Goal: Navigation & Orientation: Find specific page/section

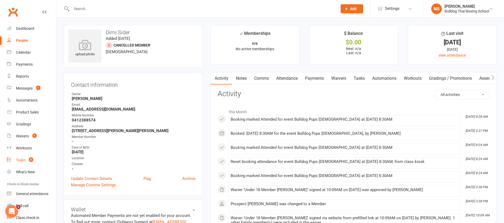
click at [23, 159] on div "Tasks" at bounding box center [21, 160] width 10 height 4
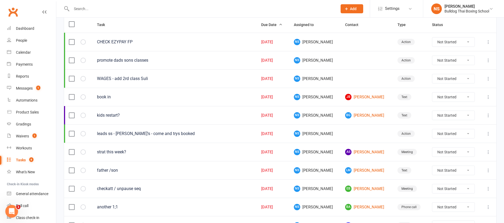
scroll to position [80, 0]
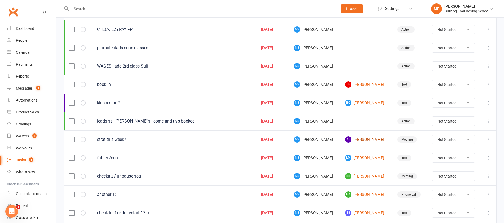
click at [354, 142] on link "AS [PERSON_NAME]" at bounding box center [366, 139] width 43 height 6
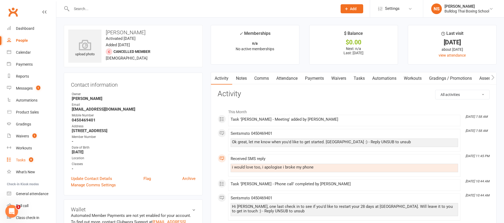
click at [19, 161] on div "Tasks" at bounding box center [21, 160] width 10 height 4
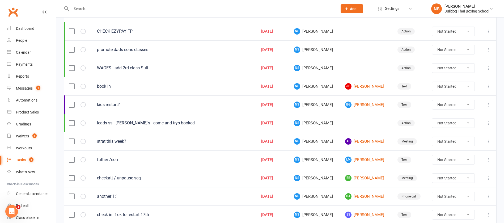
scroll to position [80, 0]
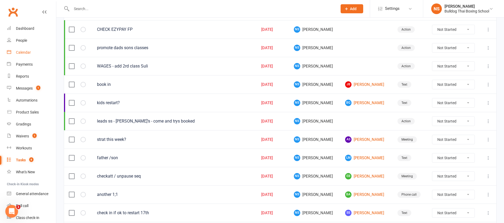
click at [25, 52] on div "Calendar" at bounding box center [23, 52] width 15 height 4
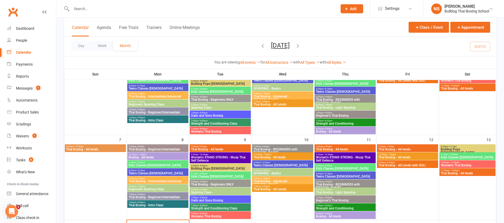
scroll to position [80, 0]
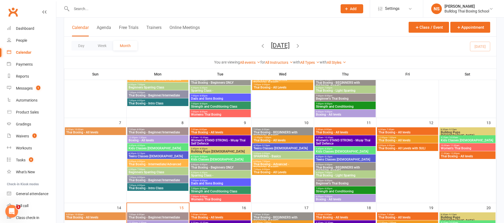
click at [460, 132] on span "Bulldog Pups [DEMOGRAPHIC_DATA]" at bounding box center [467, 134] width 54 height 6
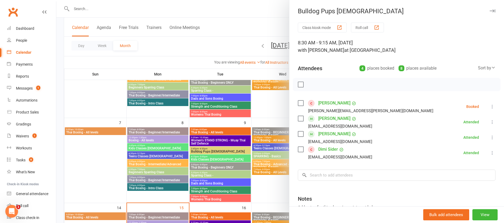
click at [261, 25] on div at bounding box center [279, 111] width 447 height 223
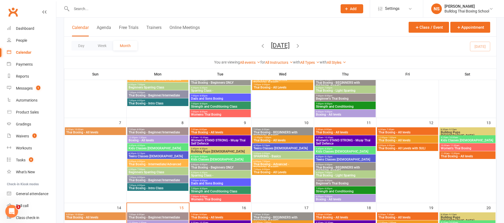
click at [467, 140] on span "Kids Classes [DEMOGRAPHIC_DATA]" at bounding box center [467, 140] width 54 height 3
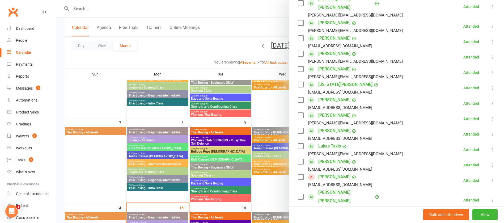
scroll to position [159, 0]
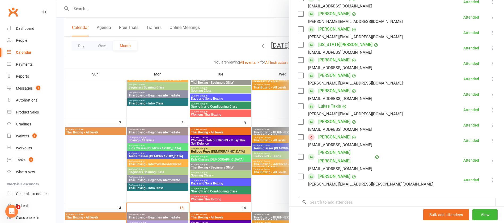
click at [244, 27] on div at bounding box center [279, 111] width 447 height 223
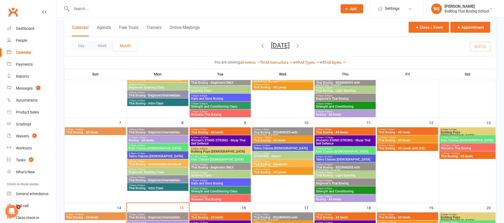
click at [411, 140] on span "Thai Boxing - All levels" at bounding box center [407, 140] width 59 height 3
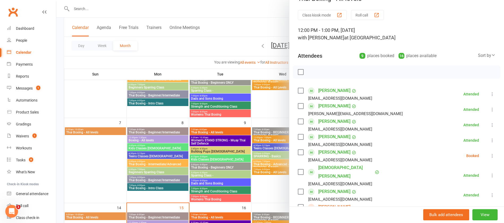
scroll to position [0, 0]
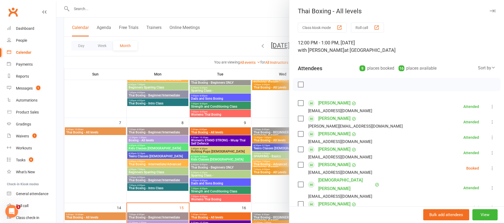
click at [269, 21] on div at bounding box center [279, 111] width 447 height 223
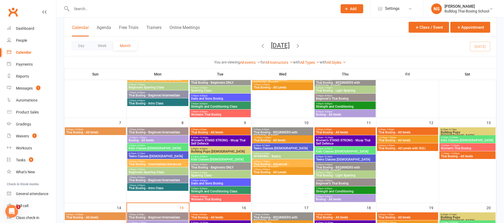
click at [409, 148] on span "Thai Boxing - All Levels with SULI" at bounding box center [407, 148] width 59 height 3
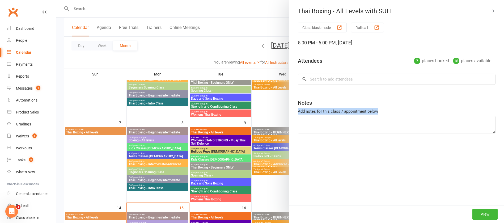
click at [409, 148] on div "Class kiosk mode Roll call 5:00 PM - 6:00 PM, [DATE] Attendees 7 places booked …" at bounding box center [396, 114] width 215 height 182
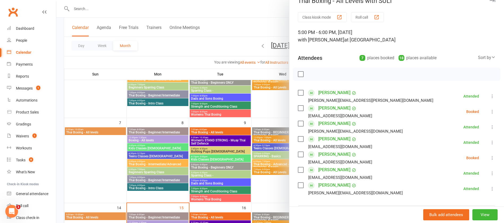
scroll to position [40, 0]
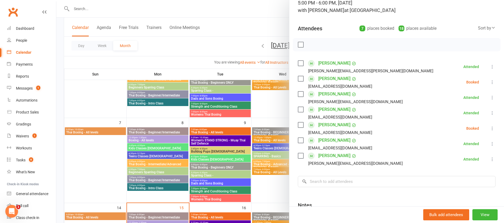
click at [246, 28] on div at bounding box center [279, 111] width 447 height 223
